Goal: Check status: Check status

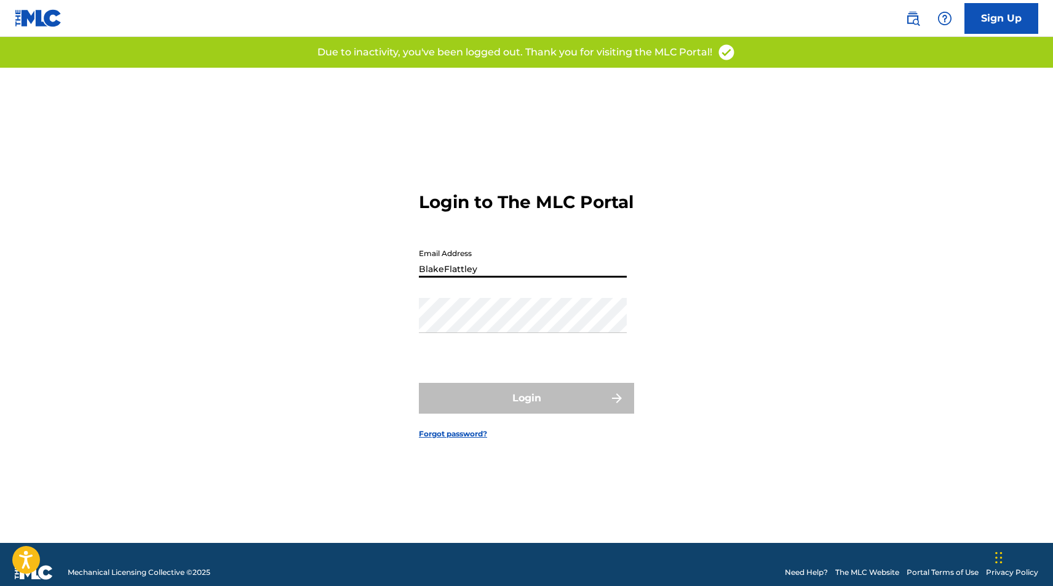
click at [526, 408] on button "Login" at bounding box center [526, 398] width 215 height 31
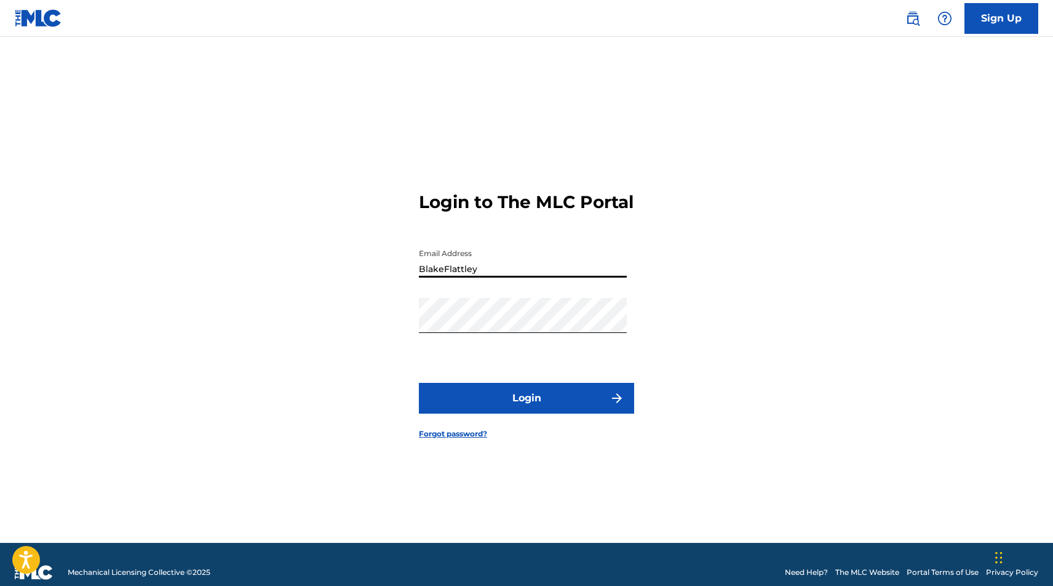
click at [484, 277] on input "BlakeFlattley" at bounding box center [523, 259] width 208 height 35
type input "[EMAIL_ADDRESS][DOMAIN_NAME]"
click at [555, 394] on button "Login" at bounding box center [526, 398] width 215 height 31
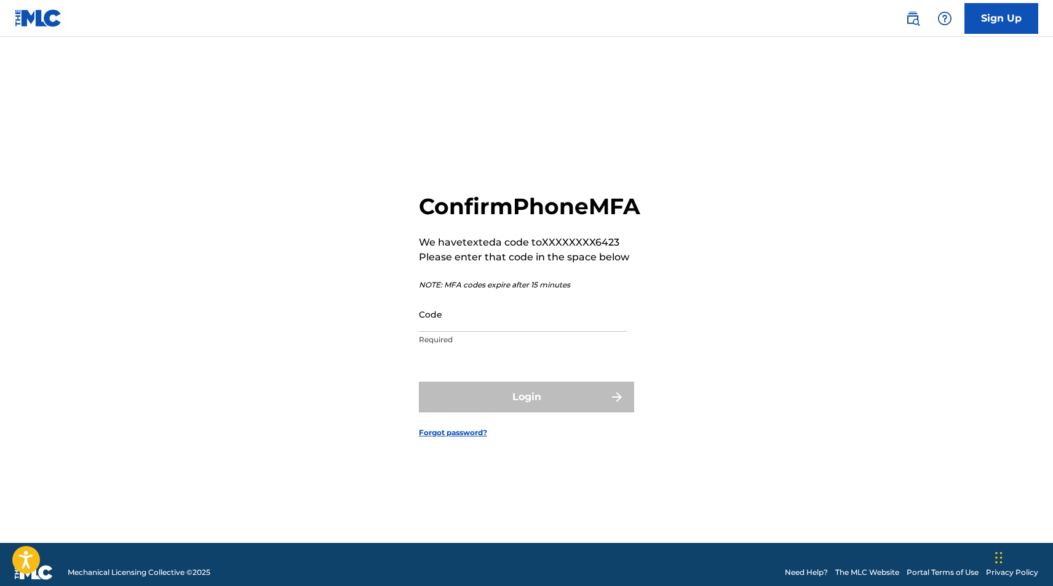
click at [491, 328] on input "Code" at bounding box center [523, 313] width 208 height 35
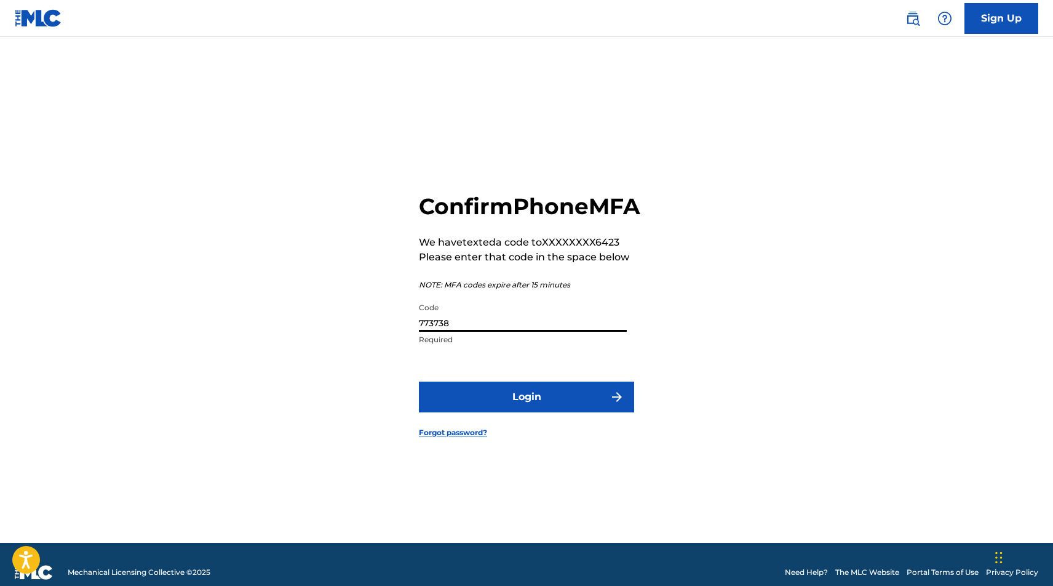
type input "773738"
click at [502, 402] on button "Login" at bounding box center [526, 396] width 215 height 31
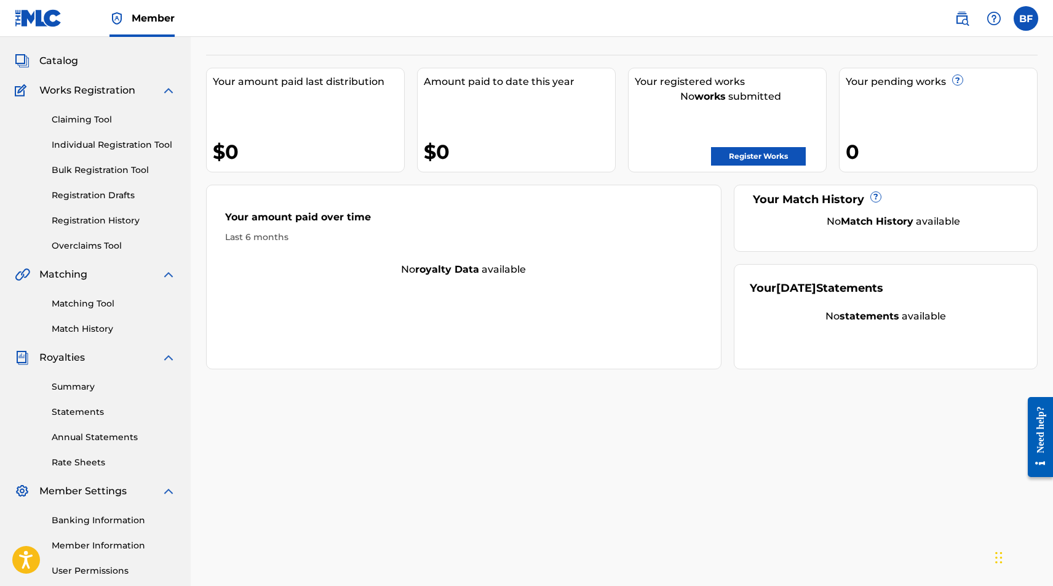
scroll to position [47, 0]
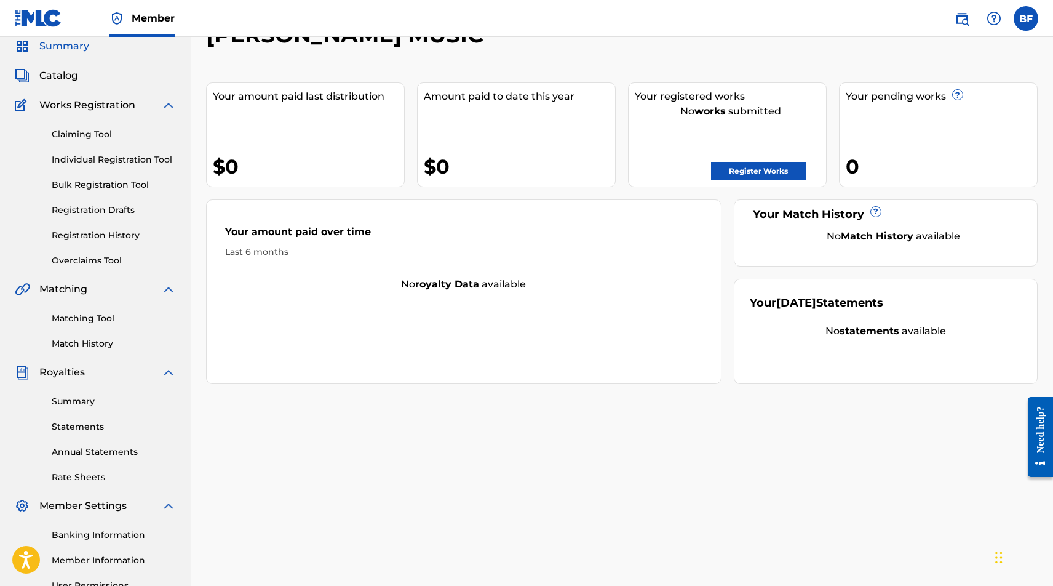
click at [87, 129] on link "Claiming Tool" at bounding box center [114, 134] width 124 height 13
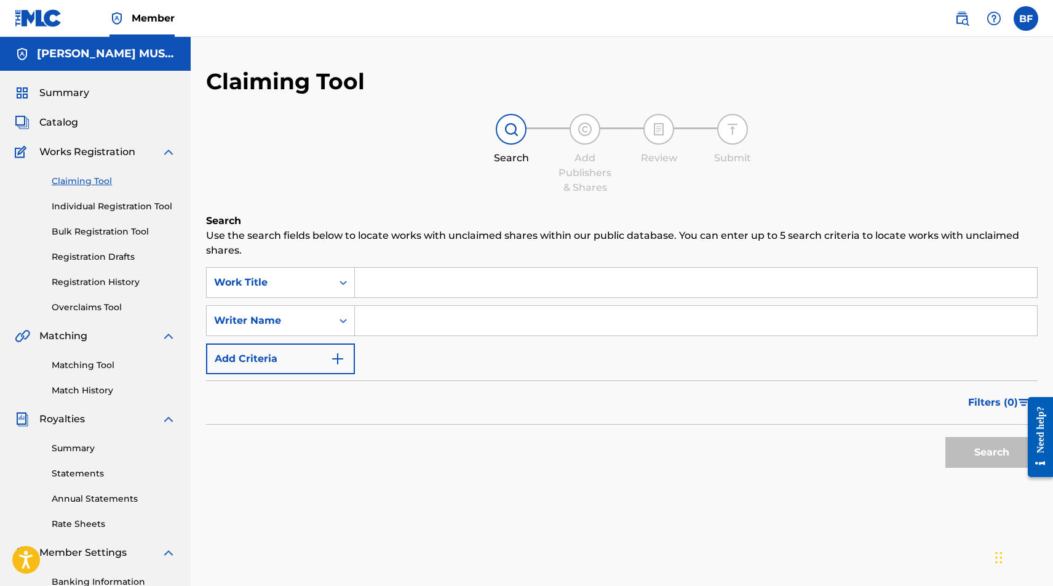
click at [93, 284] on link "Registration History" at bounding box center [114, 282] width 124 height 13
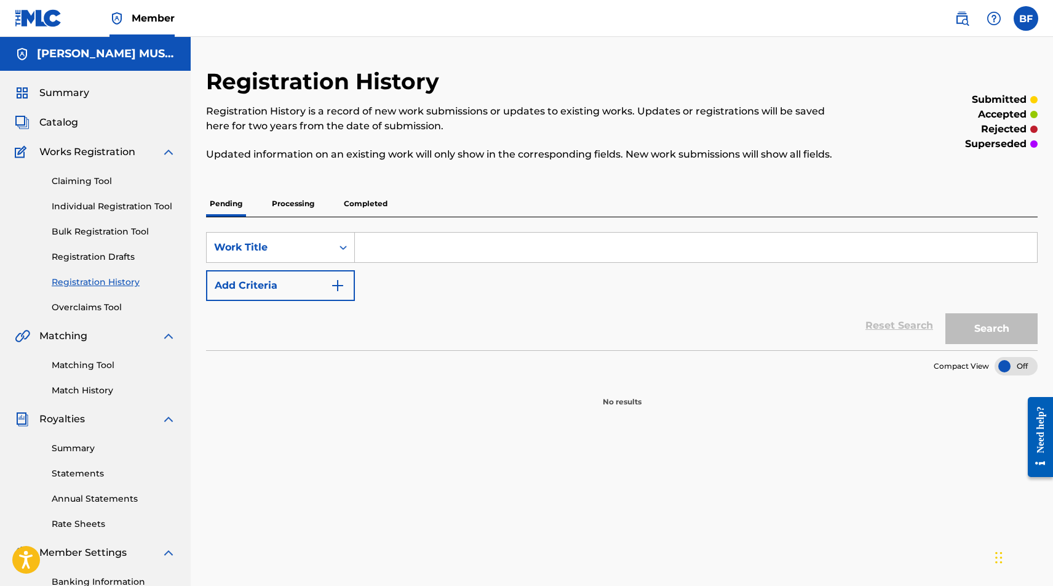
click at [280, 202] on p "Processing" at bounding box center [293, 204] width 50 height 26
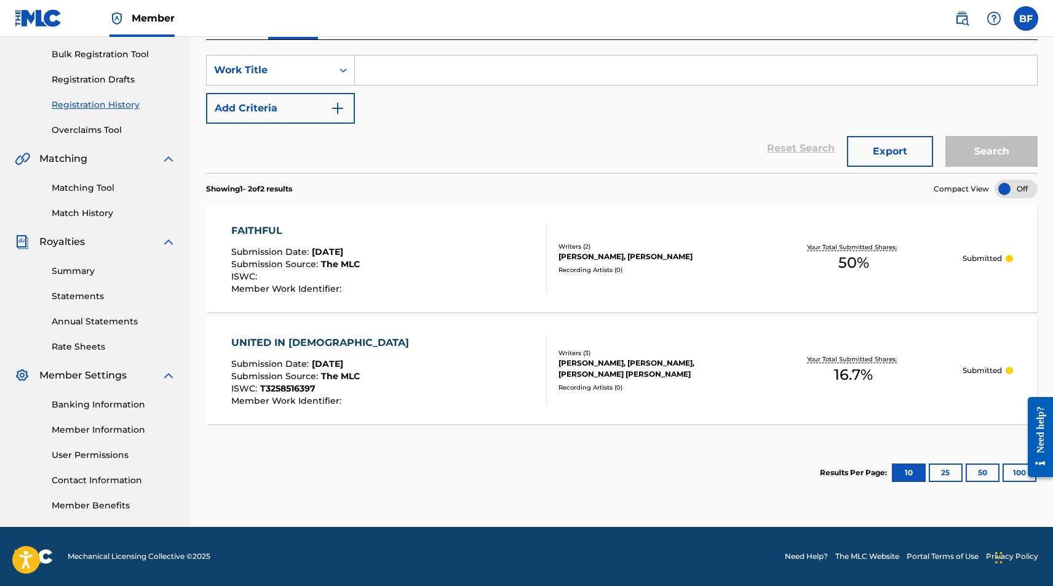
scroll to position [177, 0]
